Goal: Information Seeking & Learning: Understand process/instructions

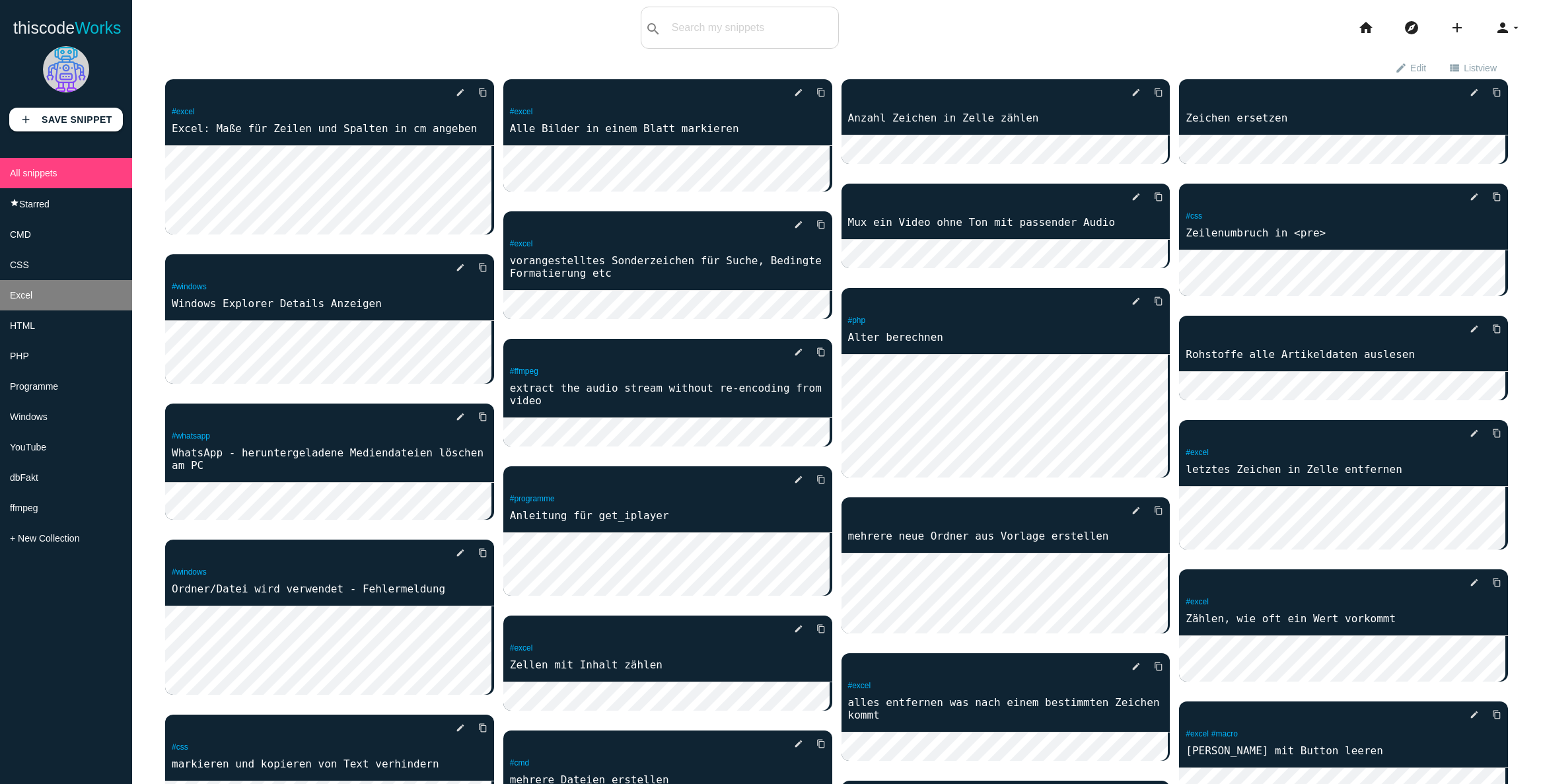
click at [23, 300] on span "Excel" at bounding box center [21, 295] width 23 height 10
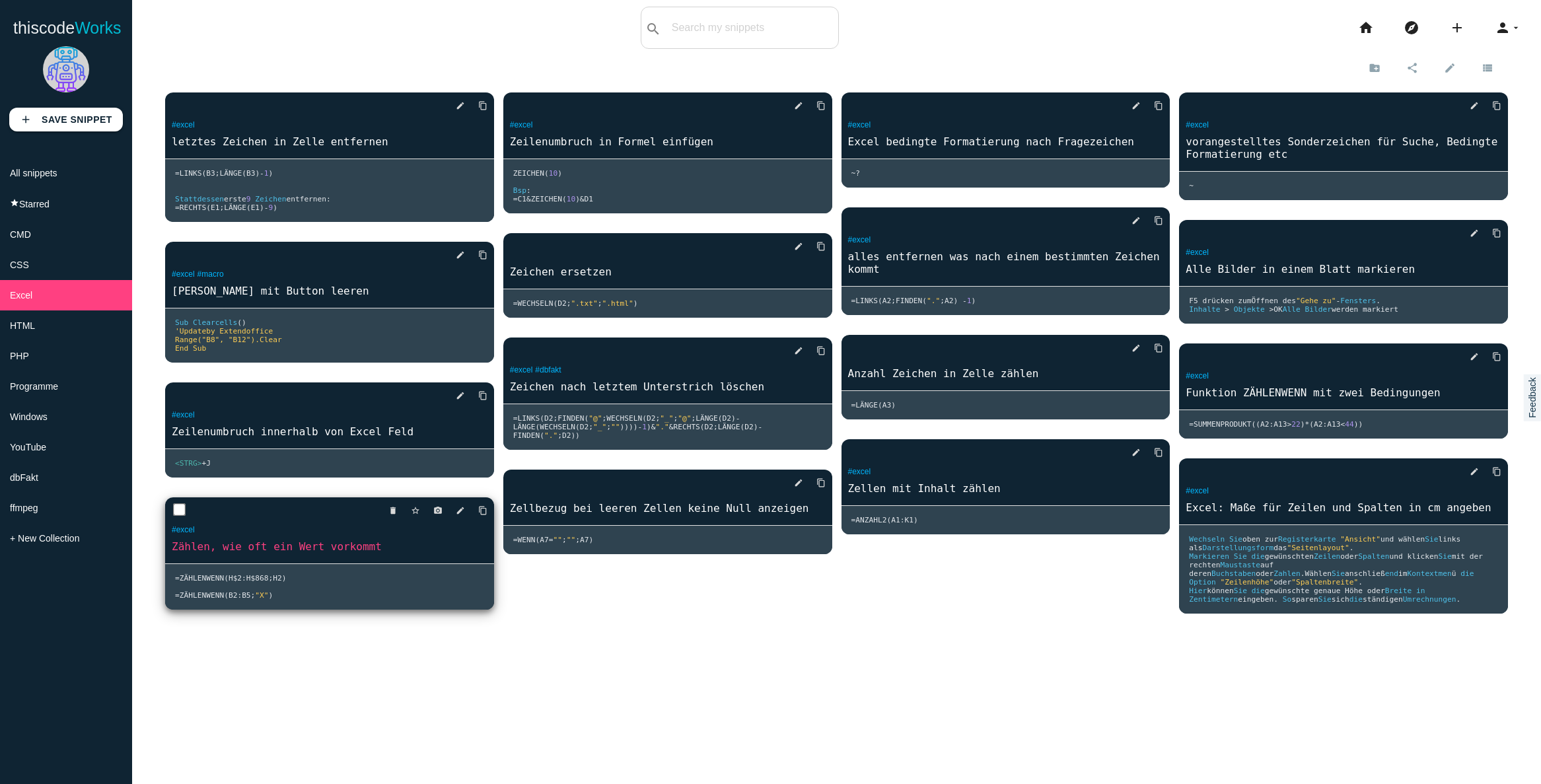
click at [293, 599] on pre "= Z Ä HLENWENN ( H$2 : H$868 ; H2 ) = Z Ä HLENWENN ( B2 : B5 ; "X" )" at bounding box center [329, 587] width 329 height 45
